Goal: Task Accomplishment & Management: Manage account settings

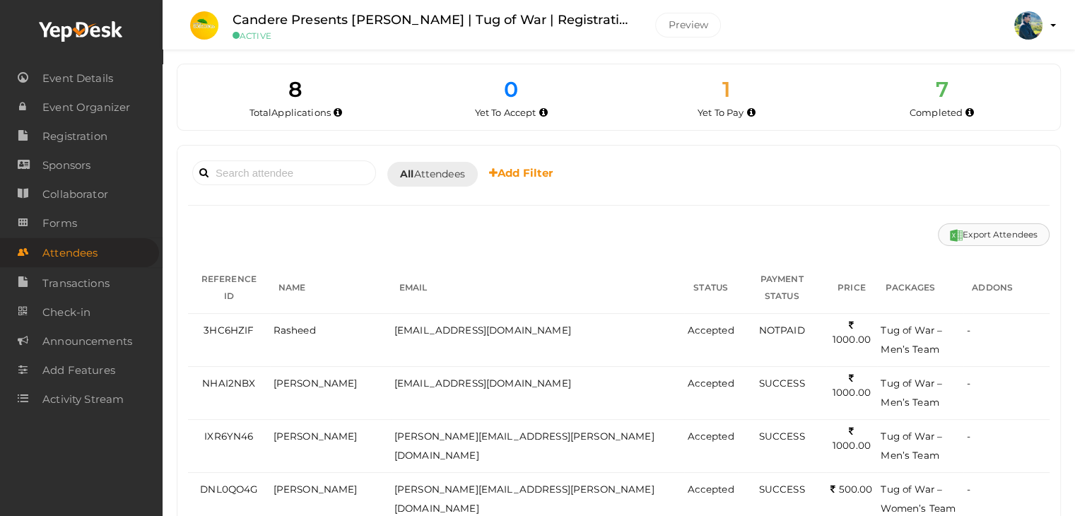
click at [1010, 233] on button "Export Attendees" at bounding box center [994, 234] width 112 height 23
